Goal: Information Seeking & Learning: Learn about a topic

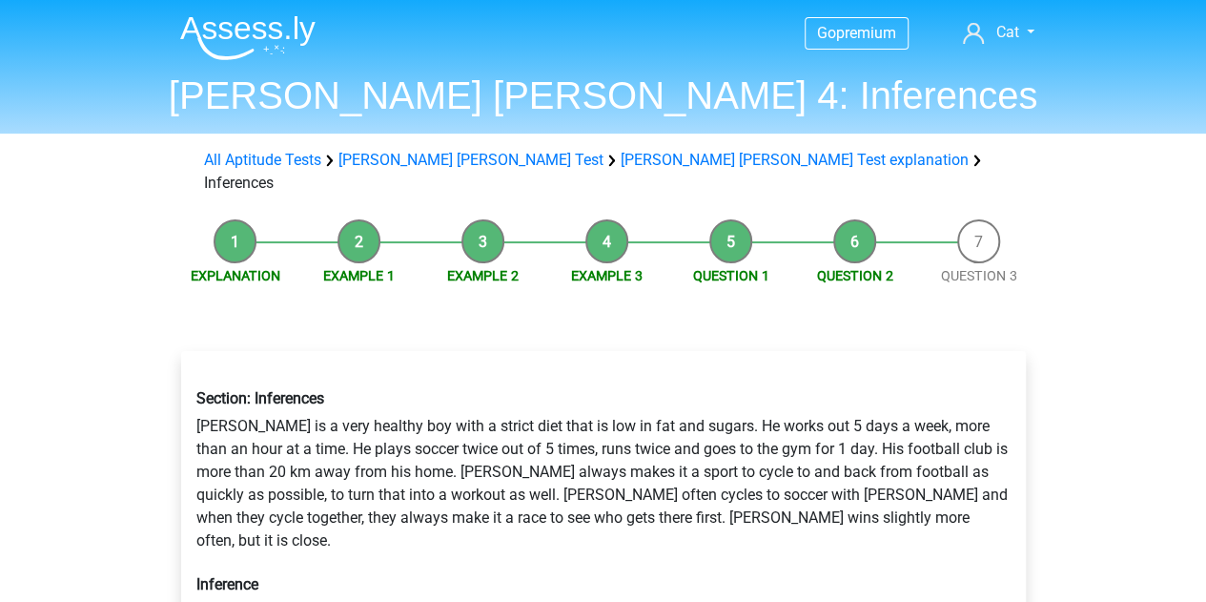
click at [240, 219] on li "Explanation" at bounding box center [236, 252] width 124 height 67
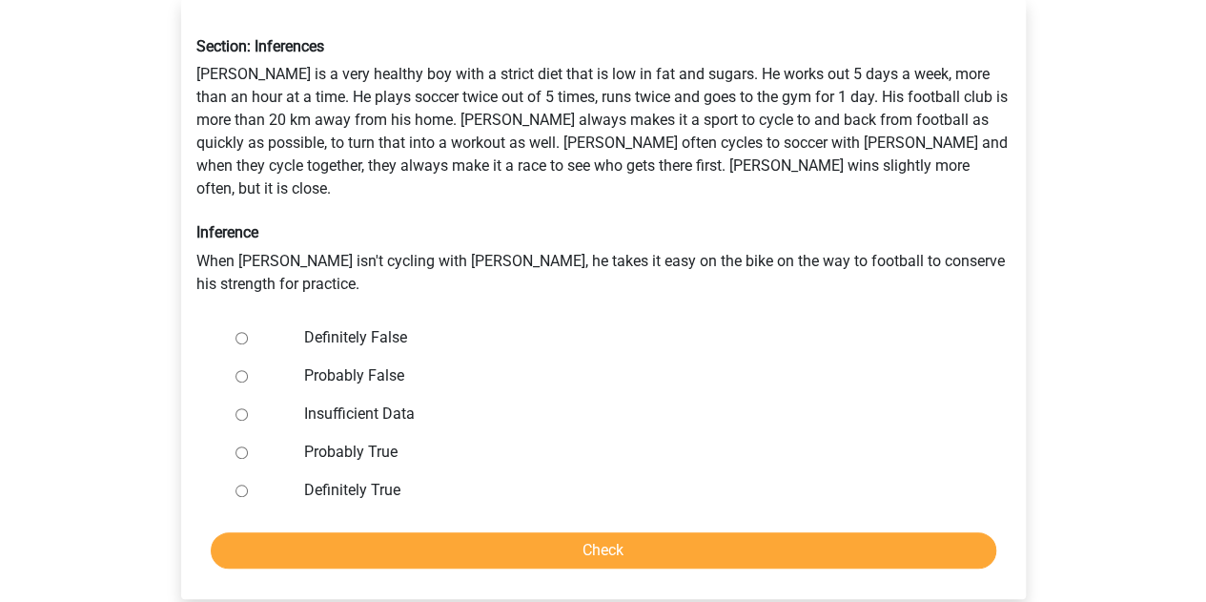
scroll to position [381, 0]
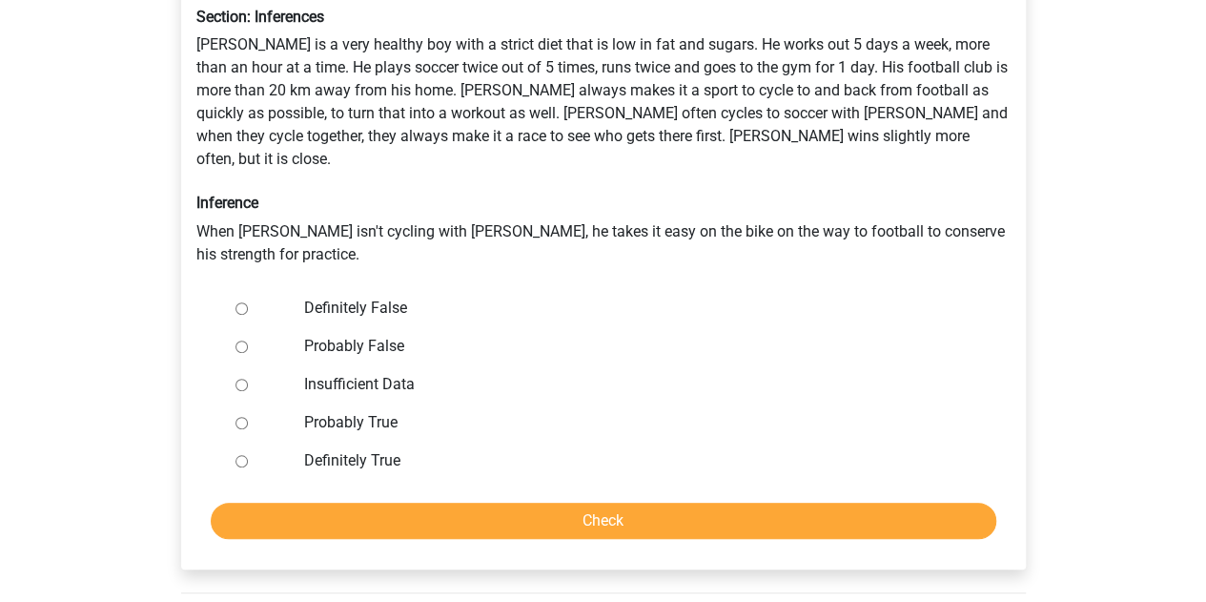
click at [403, 373] on label "Insufficient Data" at bounding box center [634, 384] width 660 height 23
click at [248, 379] on input "Insufficient Data" at bounding box center [242, 385] width 12 height 12
radio input "true"
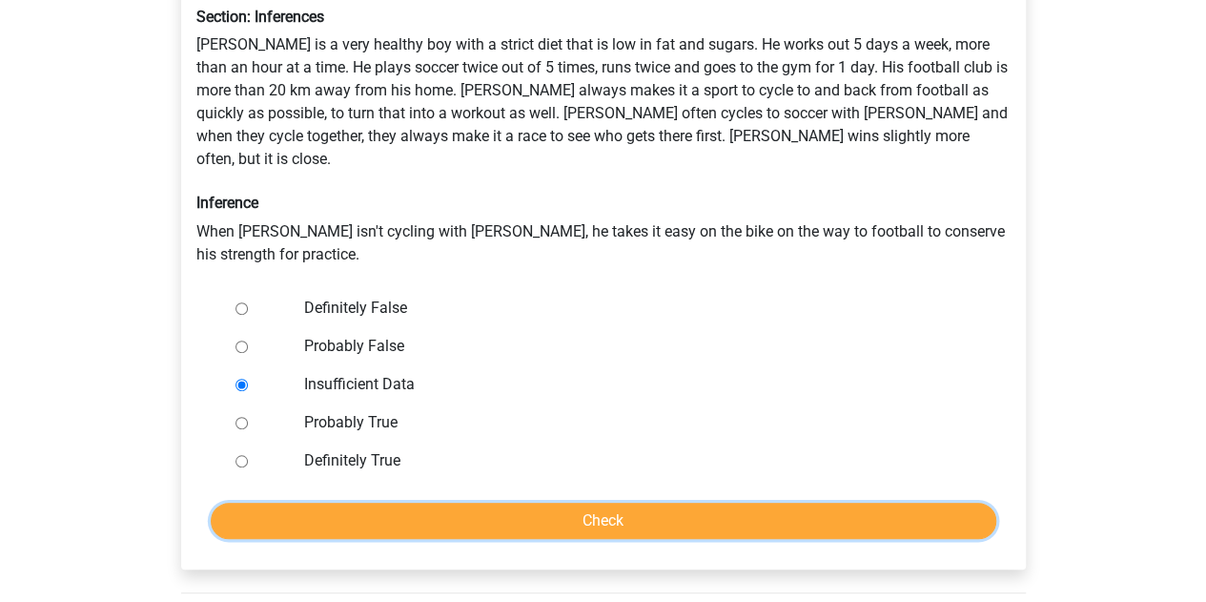
click at [542, 502] on input "Check" at bounding box center [604, 520] width 786 height 36
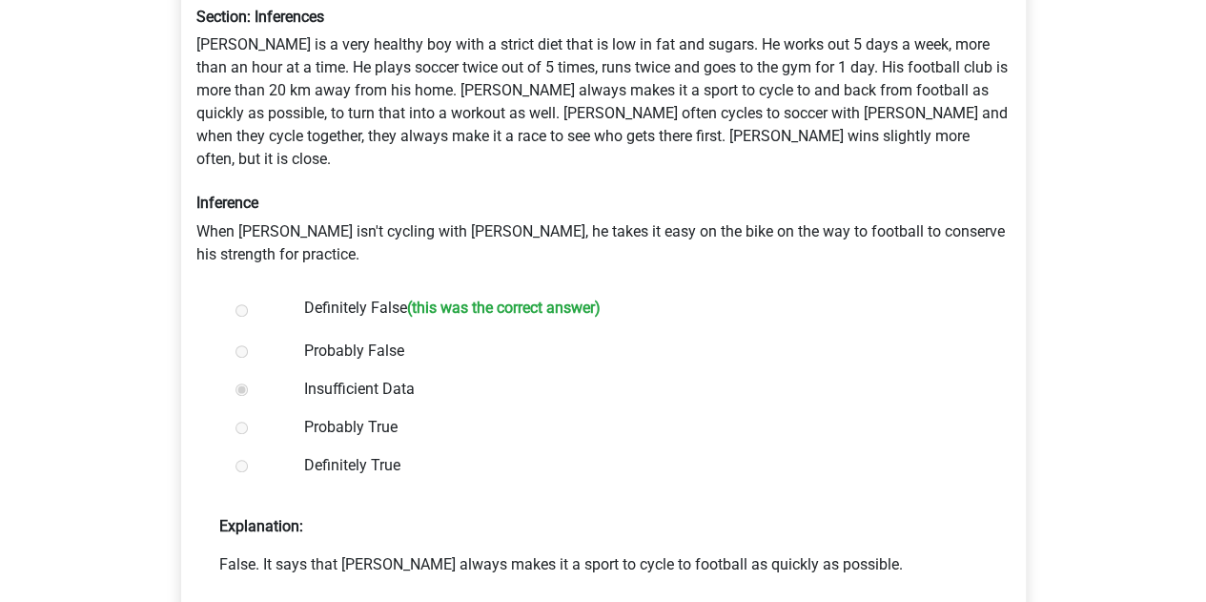
scroll to position [477, 0]
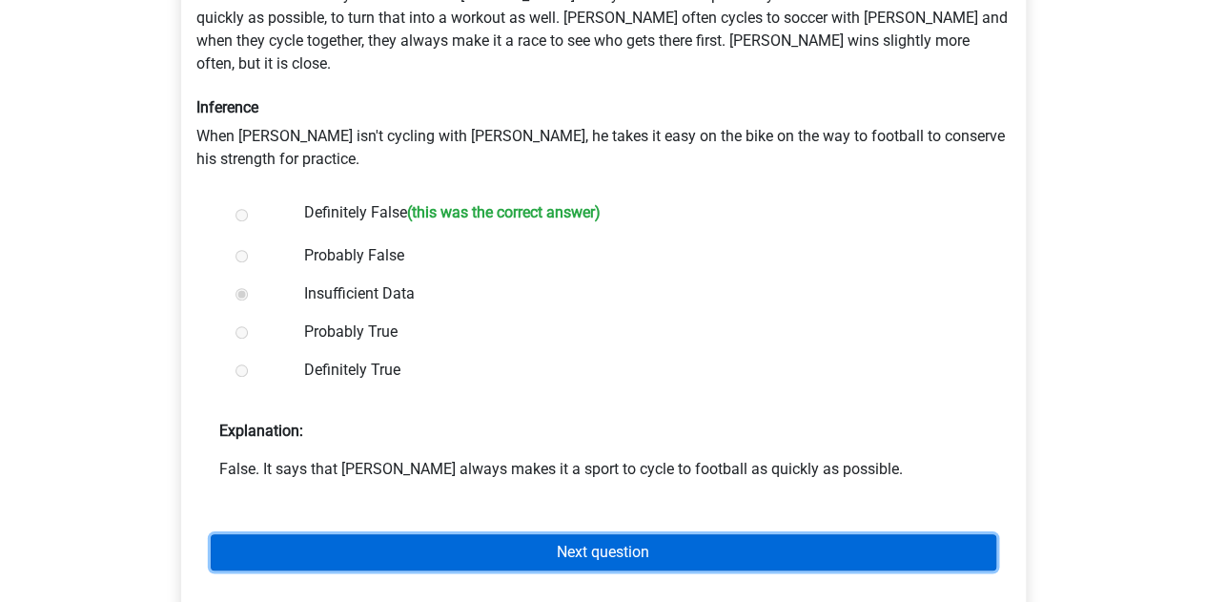
click at [648, 534] on link "Next question" at bounding box center [604, 552] width 786 height 36
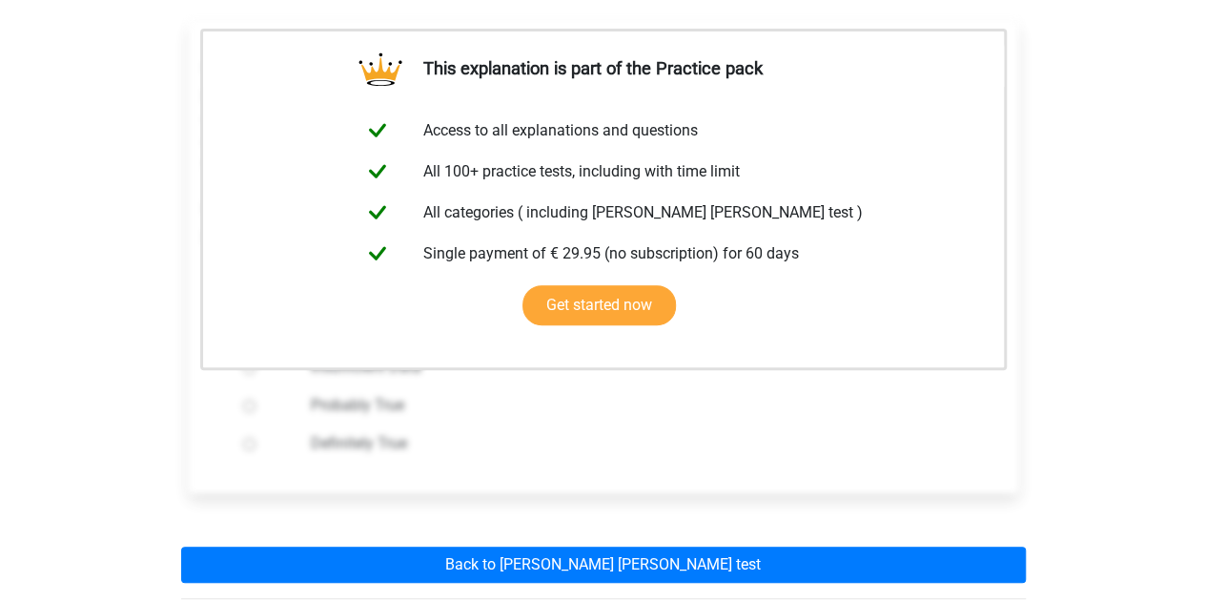
scroll to position [381, 0]
